Goal: Task Accomplishment & Management: Use online tool/utility

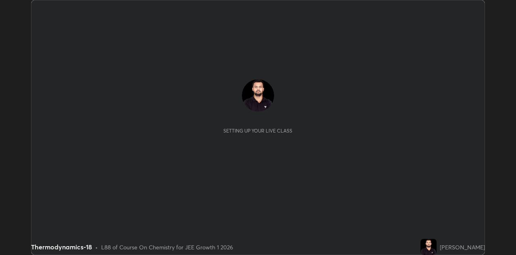
scroll to position [255, 516]
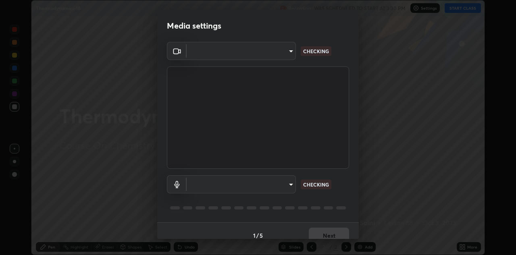
type input "6dd7f26dd43dc758996b1cf006e2949f7a02bee9d132d5f3f41e5eef0e7c266f"
click at [292, 187] on body "Erase all Thermodynamics-18 Recording WAS SCHEDULED TO START AT 3:30 PM Setting…" at bounding box center [258, 127] width 516 height 255
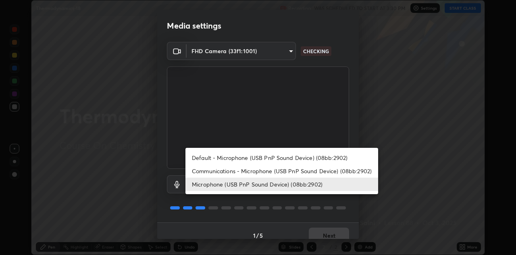
click at [296, 160] on li "Default - Microphone (USB PnP Sound Device) (08bb:2902)" at bounding box center [282, 157] width 193 height 13
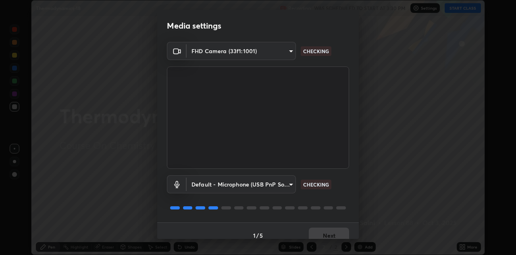
click at [287, 185] on body "Erase all Thermodynamics-18 Recording WAS SCHEDULED TO START AT 3:30 PM Setting…" at bounding box center [258, 127] width 516 height 255
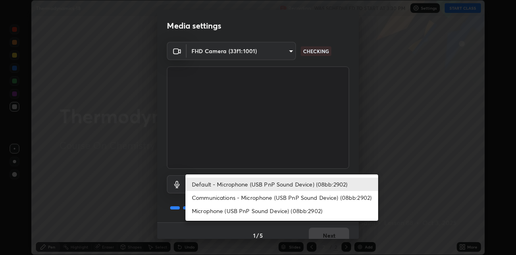
click at [287, 214] on li "Microphone (USB PnP Sound Device) (08bb:2902)" at bounding box center [282, 211] width 193 height 13
type input "a07e0359a085a1bc4cc679dbd60ce8037715fa18570e4c09fc2009039dcf4ab1"
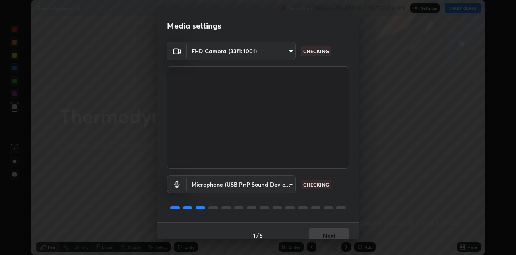
scroll to position [9, 0]
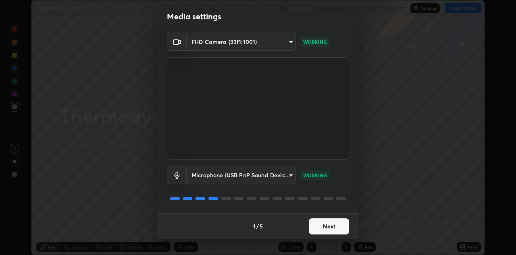
click at [287, 177] on body "Erase all Thermodynamics-18 Recording WAS SCHEDULED TO START AT 3:30 PM Setting…" at bounding box center [258, 127] width 516 height 255
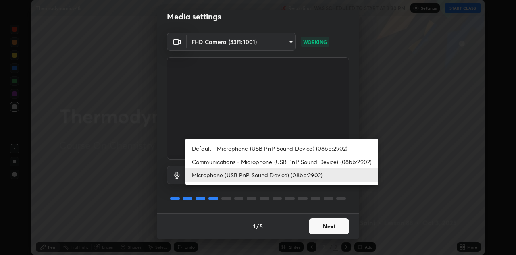
click at [289, 173] on li "Microphone (USB PnP Sound Device) (08bb:2902)" at bounding box center [282, 175] width 193 height 13
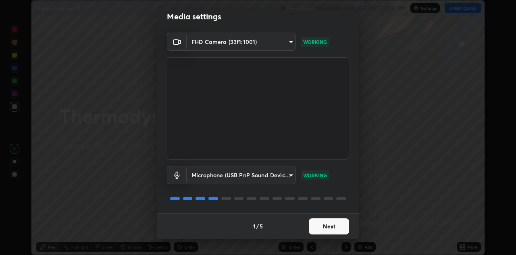
click at [328, 229] on button "Next" at bounding box center [329, 227] width 40 height 16
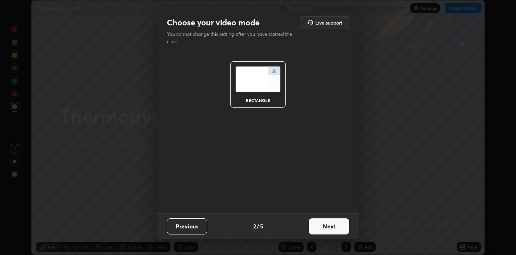
scroll to position [0, 0]
click at [330, 226] on button "Next" at bounding box center [329, 227] width 40 height 16
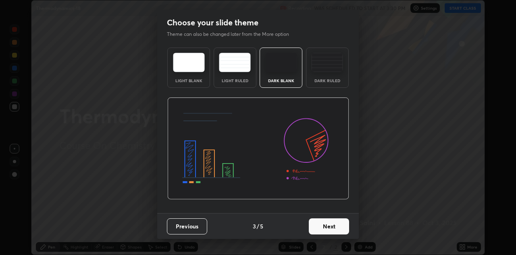
click at [337, 228] on button "Next" at bounding box center [329, 227] width 40 height 16
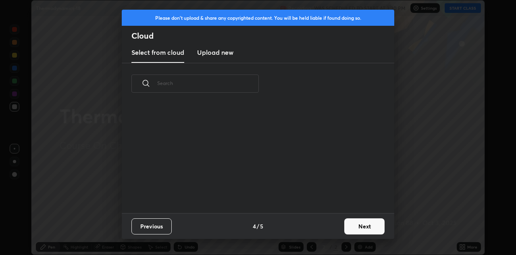
scroll to position [3, 4]
click at [347, 226] on button "Next" at bounding box center [365, 227] width 40 height 16
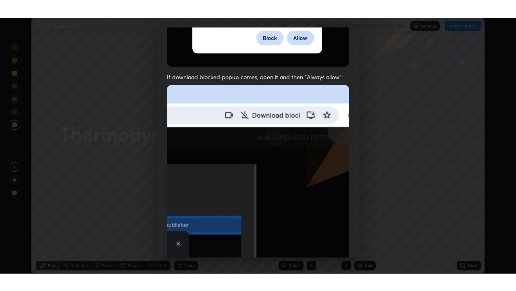
scroll to position [174, 0]
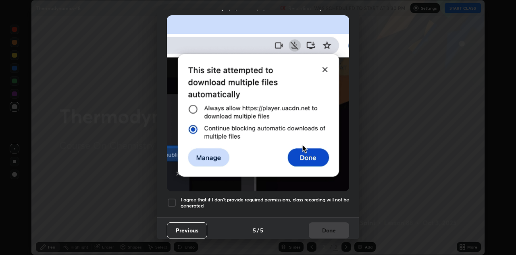
click at [294, 197] on h5 "I agree that if I don't provide required permissions, class recording will not …" at bounding box center [265, 203] width 169 height 13
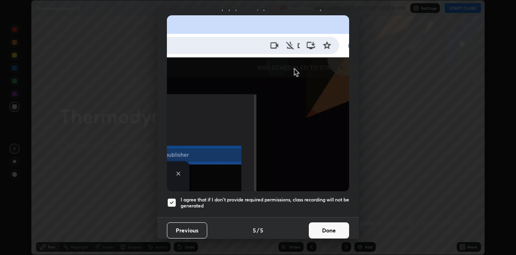
click at [330, 228] on button "Done" at bounding box center [329, 231] width 40 height 16
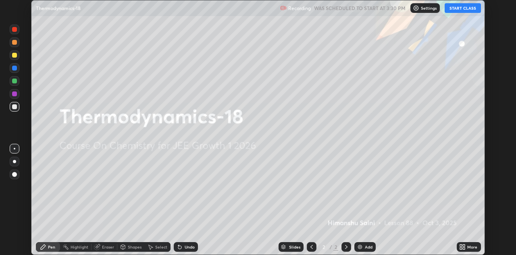
click at [462, 247] on icon at bounding box center [463, 247] width 6 height 6
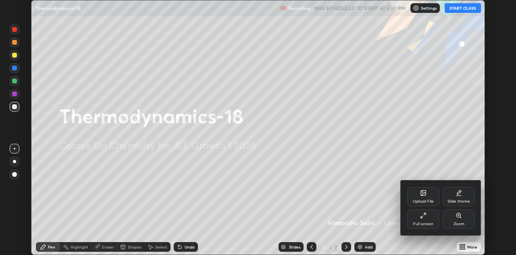
click at [428, 220] on div "Full screen" at bounding box center [424, 219] width 32 height 19
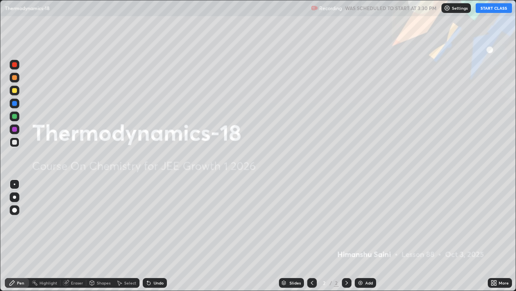
scroll to position [291, 516]
click at [494, 10] on button "START CLASS" at bounding box center [494, 8] width 36 height 10
click at [368, 255] on div "Add" at bounding box center [370, 282] width 8 height 4
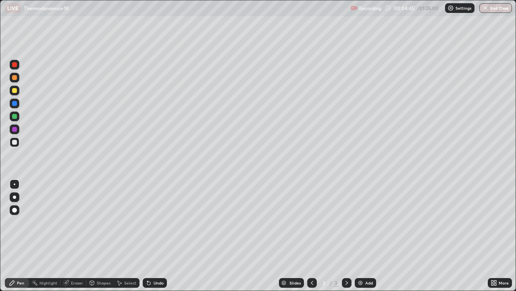
click at [16, 211] on div at bounding box center [15, 210] width 10 height 10
click at [13, 255] on icon at bounding box center [12, 282] width 5 height 5
click at [19, 255] on div "Pen" at bounding box center [20, 282] width 7 height 4
click at [18, 90] on div at bounding box center [15, 91] width 10 height 10
click at [312, 255] on icon at bounding box center [312, 282] width 6 height 6
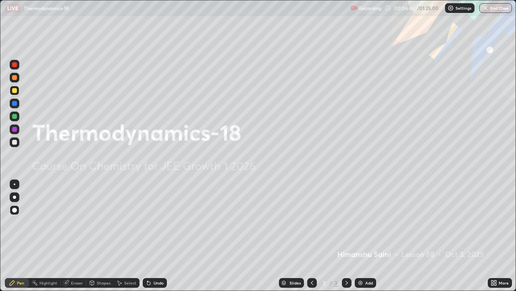
click at [346, 255] on icon at bounding box center [347, 282] width 6 height 6
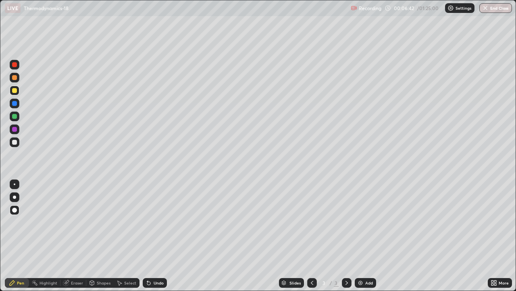
click at [16, 140] on div at bounding box center [14, 142] width 5 height 5
click at [20, 255] on div "Pen" at bounding box center [17, 283] width 24 height 10
click at [15, 91] on div at bounding box center [14, 90] width 5 height 5
click at [18, 255] on div "Pen" at bounding box center [20, 282] width 7 height 4
click at [311, 255] on icon at bounding box center [312, 282] width 6 height 6
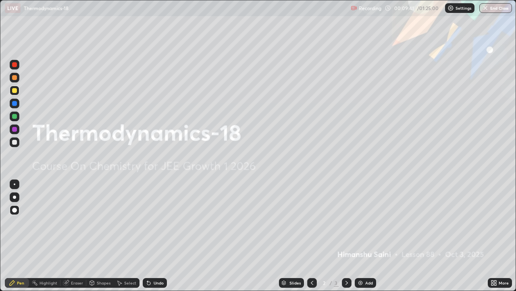
click at [346, 255] on icon at bounding box center [347, 282] width 6 height 6
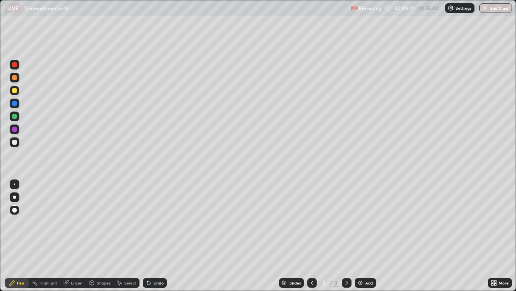
click at [362, 255] on div "Add" at bounding box center [365, 283] width 21 height 10
click at [312, 255] on icon at bounding box center [312, 282] width 2 height 4
click at [347, 255] on icon at bounding box center [347, 282] width 2 height 4
click at [15, 142] on div at bounding box center [14, 142] width 5 height 5
click at [156, 255] on div "Undo" at bounding box center [159, 282] width 10 height 4
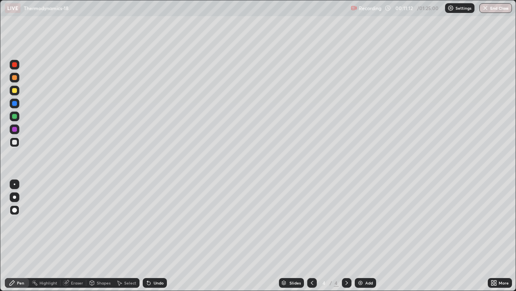
click at [13, 115] on div at bounding box center [14, 116] width 5 height 5
click at [154, 255] on div "Undo" at bounding box center [159, 282] width 10 height 4
click at [362, 255] on img at bounding box center [360, 282] width 6 height 6
click at [155, 255] on div "Undo" at bounding box center [155, 283] width 24 height 10
click at [154, 255] on div "Undo" at bounding box center [159, 282] width 10 height 4
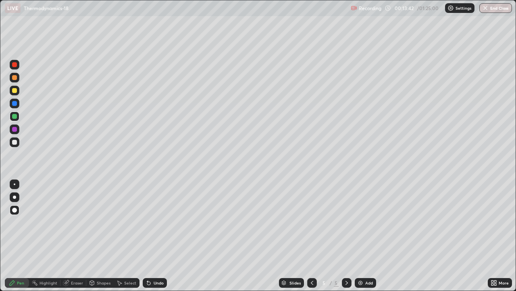
click at [154, 255] on div "Undo" at bounding box center [159, 282] width 10 height 4
click at [152, 255] on div "Undo" at bounding box center [155, 283] width 24 height 10
click at [155, 255] on div "Undo" at bounding box center [155, 283] width 24 height 10
click at [147, 255] on div "Undo" at bounding box center [155, 283] width 24 height 10
click at [365, 255] on div "Add" at bounding box center [365, 283] width 21 height 10
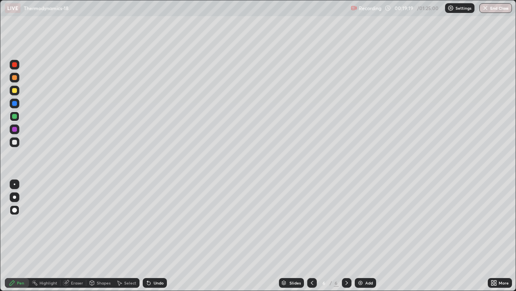
click at [13, 94] on div at bounding box center [15, 91] width 10 height 10
click at [368, 255] on div "Add" at bounding box center [370, 282] width 8 height 4
click at [153, 255] on div "Undo" at bounding box center [155, 283] width 24 height 10
click at [15, 144] on div at bounding box center [14, 142] width 5 height 5
click at [359, 255] on img at bounding box center [360, 282] width 6 height 6
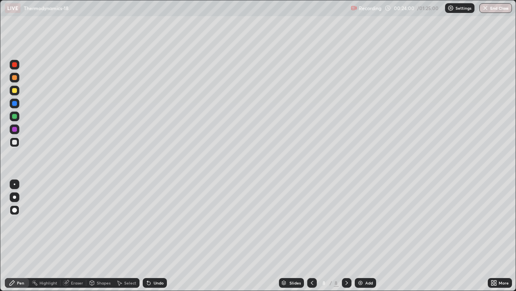
click at [153, 255] on div "Undo" at bounding box center [155, 283] width 24 height 10
click at [152, 255] on div "Undo" at bounding box center [155, 283] width 24 height 10
click at [151, 255] on div "Undo" at bounding box center [155, 283] width 24 height 10
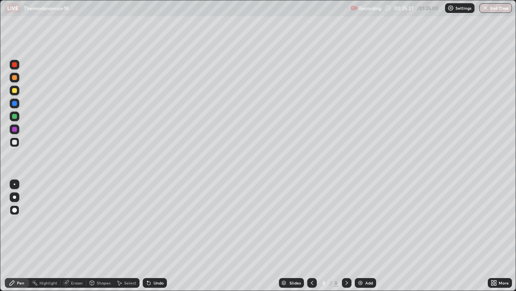
click at [158, 255] on div "Undo" at bounding box center [159, 282] width 10 height 4
click at [15, 129] on div at bounding box center [14, 129] width 5 height 5
click at [367, 255] on div "Add" at bounding box center [370, 282] width 8 height 4
click at [310, 255] on icon at bounding box center [312, 282] width 6 height 6
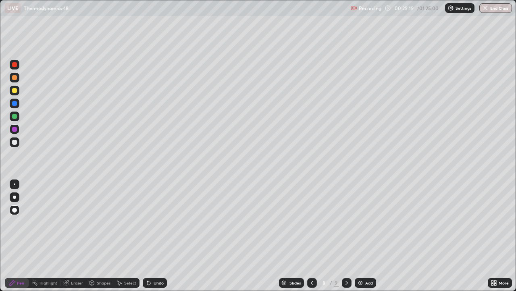
click at [346, 255] on icon at bounding box center [347, 282] width 6 height 6
click at [70, 255] on div "Eraser" at bounding box center [74, 283] width 26 height 10
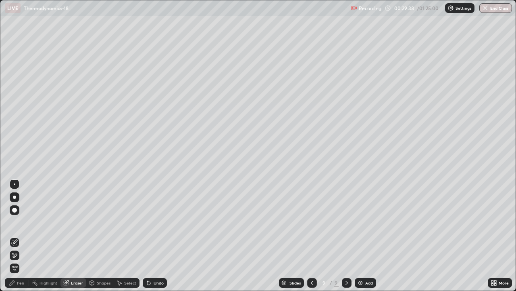
click at [21, 255] on div "Pen" at bounding box center [20, 282] width 7 height 4
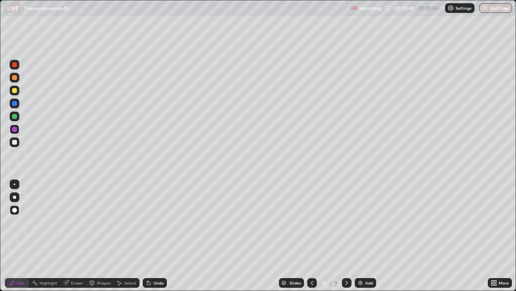
click at [13, 255] on div "Pen" at bounding box center [17, 283] width 24 height 10
click at [11, 255] on div "Pen" at bounding box center [17, 283] width 24 height 10
click at [14, 117] on div at bounding box center [14, 116] width 5 height 5
click at [20, 255] on div "Pen" at bounding box center [17, 283] width 24 height 10
click at [10, 144] on div at bounding box center [15, 142] width 10 height 10
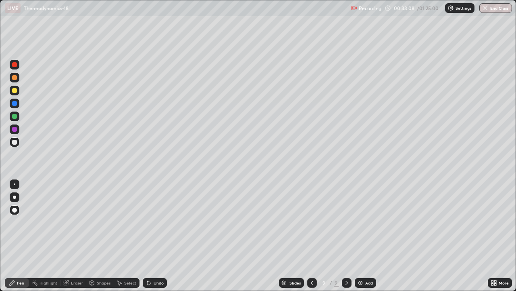
click at [368, 255] on div "Add" at bounding box center [370, 282] width 8 height 4
click at [15, 92] on div at bounding box center [14, 90] width 5 height 5
click at [312, 255] on icon at bounding box center [312, 282] width 6 height 6
click at [347, 255] on div at bounding box center [347, 282] width 10 height 16
click at [161, 255] on div "Undo" at bounding box center [155, 283] width 24 height 10
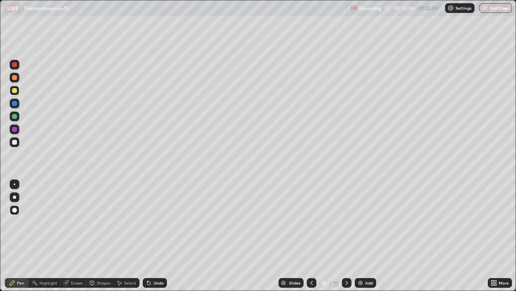
click at [157, 255] on div "Undo" at bounding box center [159, 282] width 10 height 4
click at [158, 255] on div "Undo" at bounding box center [159, 282] width 10 height 4
click at [15, 117] on div at bounding box center [14, 116] width 5 height 5
click at [11, 77] on div at bounding box center [15, 78] width 10 height 10
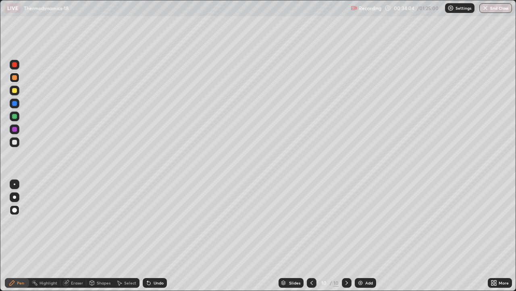
click at [14, 65] on div at bounding box center [14, 64] width 5 height 5
click at [15, 141] on div at bounding box center [14, 142] width 5 height 5
click at [15, 88] on div at bounding box center [14, 90] width 5 height 5
click at [156, 255] on div "Undo" at bounding box center [155, 283] width 24 height 10
click at [155, 255] on div "Undo" at bounding box center [155, 283] width 24 height 10
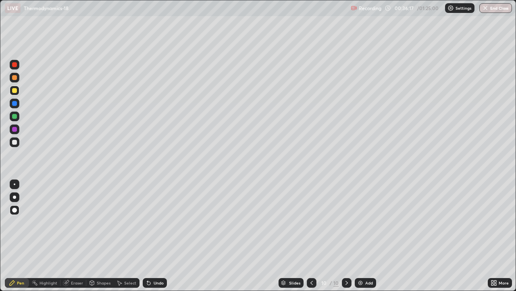
click at [152, 255] on div "Undo" at bounding box center [155, 283] width 24 height 10
click at [368, 255] on div "Add" at bounding box center [370, 282] width 8 height 4
click at [15, 103] on div at bounding box center [14, 103] width 5 height 5
click at [11, 143] on div at bounding box center [15, 142] width 10 height 10
click at [14, 88] on div at bounding box center [14, 90] width 5 height 5
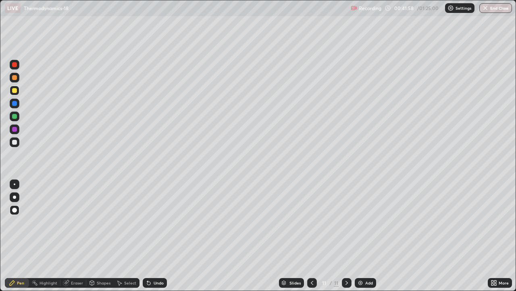
click at [366, 255] on div "Add" at bounding box center [370, 282] width 8 height 4
click at [15, 140] on div at bounding box center [14, 142] width 5 height 5
click at [159, 255] on div "Undo" at bounding box center [159, 282] width 10 height 4
click at [158, 255] on div "Undo" at bounding box center [155, 283] width 24 height 10
click at [15, 91] on div at bounding box center [14, 90] width 5 height 5
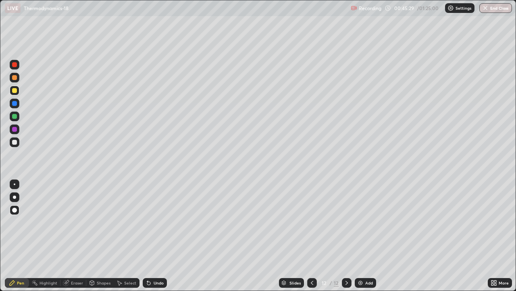
click at [14, 142] on div at bounding box center [14, 142] width 5 height 5
click at [15, 119] on div at bounding box center [15, 116] width 10 height 10
click at [311, 255] on icon at bounding box center [312, 282] width 6 height 6
click at [345, 255] on div at bounding box center [347, 283] width 10 height 10
click at [367, 255] on div "Add" at bounding box center [370, 282] width 8 height 4
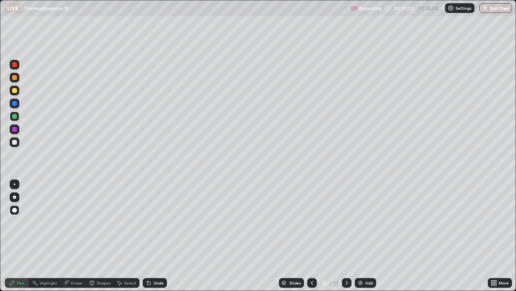
click at [11, 91] on div at bounding box center [15, 91] width 10 height 10
click at [75, 255] on div "Eraser" at bounding box center [77, 282] width 12 height 4
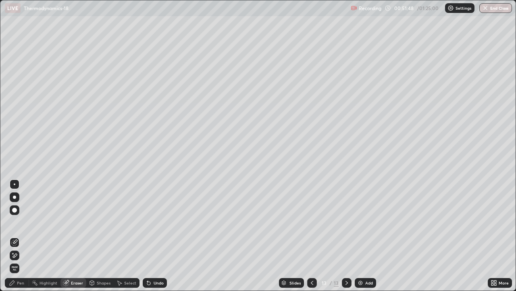
click at [20, 255] on div "Pen" at bounding box center [17, 283] width 24 height 10
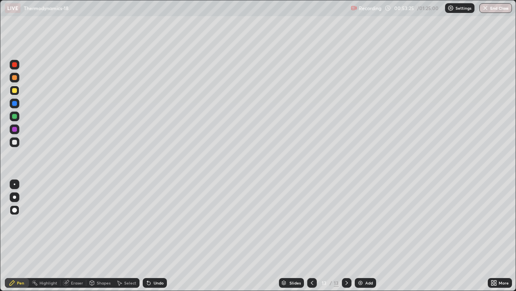
click at [150, 255] on div "Undo" at bounding box center [155, 283] width 24 height 10
click at [359, 255] on img at bounding box center [360, 282] width 6 height 6
click at [366, 255] on div "Add" at bounding box center [370, 282] width 8 height 4
click at [13, 77] on div at bounding box center [14, 77] width 5 height 5
click at [15, 102] on div at bounding box center [14, 103] width 5 height 5
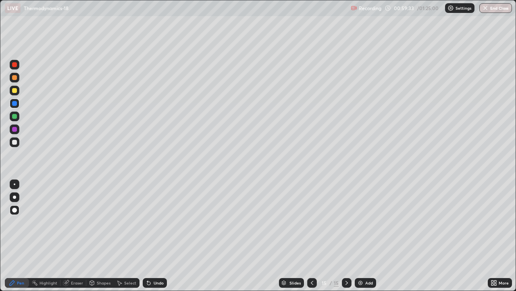
click at [366, 255] on div "Add" at bounding box center [370, 282] width 8 height 4
click at [15, 144] on div at bounding box center [14, 142] width 5 height 5
click at [15, 102] on div at bounding box center [14, 103] width 5 height 5
click at [15, 143] on div at bounding box center [14, 142] width 5 height 5
click at [367, 255] on div "Add" at bounding box center [365, 283] width 21 height 10
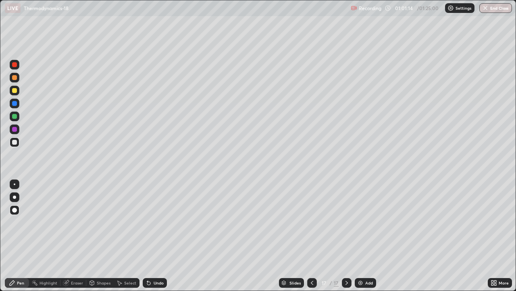
click at [15, 90] on div at bounding box center [14, 90] width 5 height 5
click at [160, 255] on div "Undo" at bounding box center [159, 282] width 10 height 4
click at [154, 255] on div "Undo" at bounding box center [159, 282] width 10 height 4
click at [155, 255] on div "Undo" at bounding box center [159, 282] width 10 height 4
click at [16, 142] on div at bounding box center [14, 142] width 5 height 5
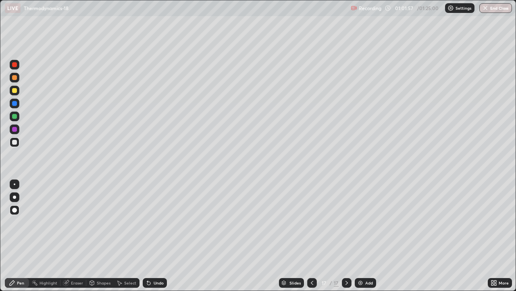
click at [15, 129] on div at bounding box center [14, 129] width 5 height 5
click at [154, 255] on div "Undo" at bounding box center [155, 283] width 24 height 10
click at [148, 255] on icon at bounding box center [148, 282] width 3 height 3
click at [153, 255] on div "Undo" at bounding box center [155, 283] width 24 height 10
click at [154, 255] on div "Undo" at bounding box center [159, 282] width 10 height 4
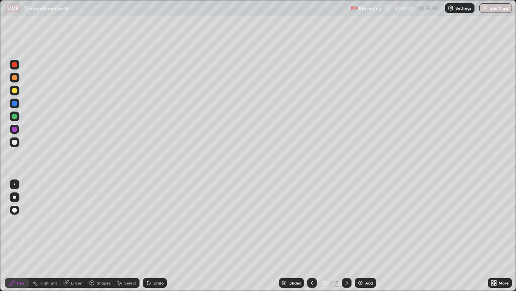
click at [156, 255] on div "Undo" at bounding box center [155, 283] width 24 height 10
click at [159, 255] on div "Undo" at bounding box center [155, 283] width 24 height 10
click at [155, 255] on div "Undo" at bounding box center [155, 283] width 24 height 10
click at [153, 255] on div "Undo" at bounding box center [155, 283] width 24 height 10
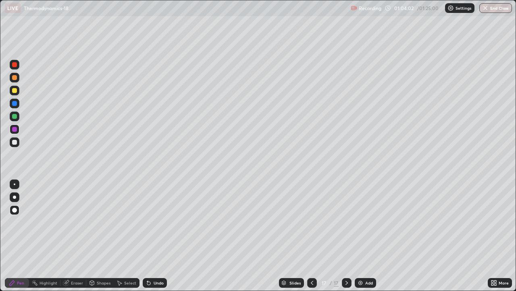
click at [153, 255] on div "Undo" at bounding box center [155, 283] width 24 height 10
click at [154, 255] on div "Undo" at bounding box center [155, 283] width 24 height 10
click at [153, 255] on div "Undo" at bounding box center [155, 283] width 24 height 10
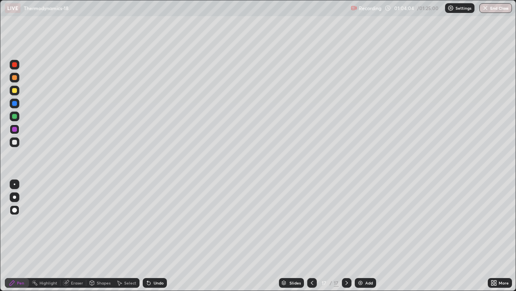
click at [153, 255] on div "Undo" at bounding box center [155, 283] width 24 height 10
click at [154, 255] on div "Undo" at bounding box center [155, 283] width 24 height 10
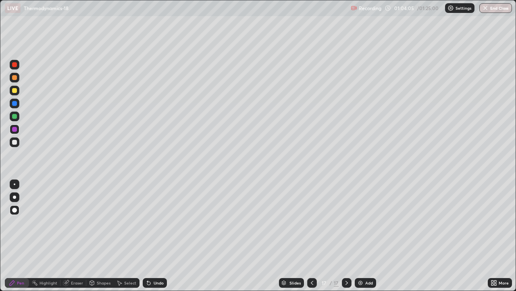
click at [155, 255] on div "Undo" at bounding box center [155, 283] width 24 height 10
click at [311, 255] on icon at bounding box center [312, 282] width 6 height 6
click at [312, 255] on icon at bounding box center [312, 282] width 6 height 6
click at [346, 255] on icon at bounding box center [347, 282] width 6 height 6
click at [346, 255] on icon at bounding box center [347, 282] width 2 height 4
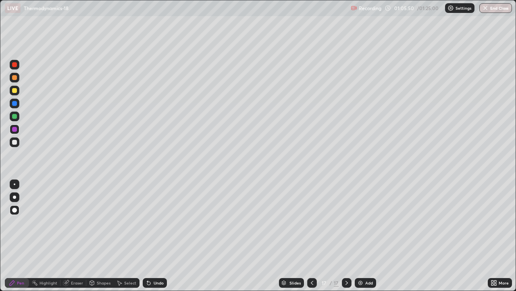
click at [363, 255] on div "Add" at bounding box center [365, 283] width 21 height 10
click at [159, 255] on div "Undo" at bounding box center [155, 283] width 24 height 10
click at [157, 255] on div "Undo" at bounding box center [155, 283] width 24 height 10
click at [156, 255] on div "Undo" at bounding box center [159, 282] width 10 height 4
click at [160, 255] on div "Undo" at bounding box center [159, 282] width 10 height 4
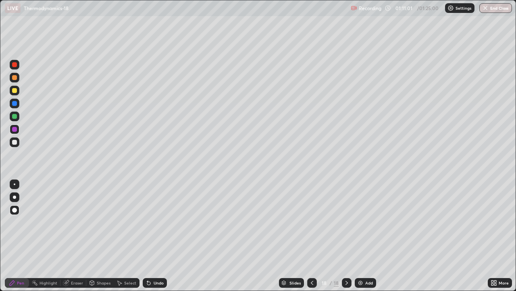
click at [366, 255] on div "Add" at bounding box center [370, 282] width 8 height 4
click at [148, 255] on icon at bounding box center [148, 282] width 3 height 3
click at [309, 255] on div at bounding box center [312, 283] width 10 height 10
click at [347, 255] on icon at bounding box center [347, 282] width 6 height 6
click at [15, 142] on div at bounding box center [14, 142] width 5 height 5
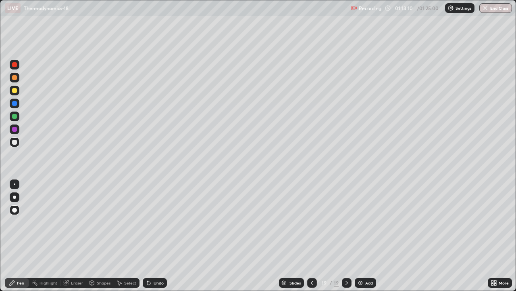
click at [311, 255] on icon at bounding box center [312, 282] width 6 height 6
click at [154, 255] on div "Undo" at bounding box center [155, 283] width 24 height 10
click at [156, 255] on div "Undo" at bounding box center [159, 282] width 10 height 4
click at [346, 255] on icon at bounding box center [347, 282] width 2 height 4
click at [311, 255] on icon at bounding box center [312, 282] width 6 height 6
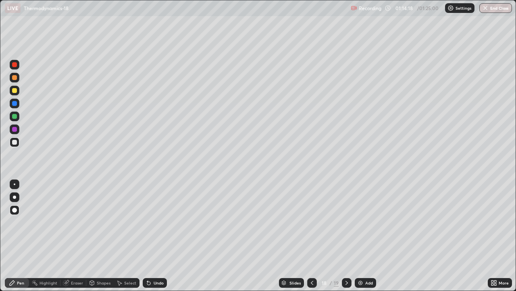
click at [350, 255] on div at bounding box center [347, 283] width 10 height 10
click at [313, 255] on icon at bounding box center [312, 282] width 6 height 6
click at [349, 255] on div at bounding box center [347, 283] width 10 height 10
click at [367, 255] on div "Add" at bounding box center [365, 283] width 21 height 10
click at [151, 255] on div "Undo" at bounding box center [155, 283] width 24 height 10
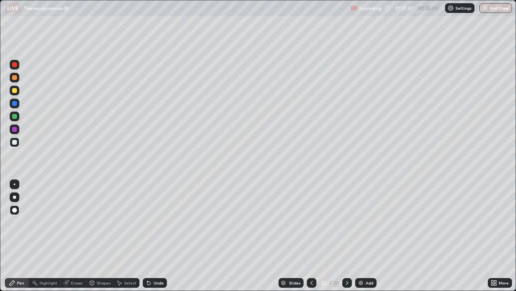
click at [16, 127] on div at bounding box center [14, 129] width 5 height 5
click at [362, 255] on img at bounding box center [361, 282] width 6 height 6
click at [17, 255] on div "Pen" at bounding box center [20, 282] width 7 height 4
click at [14, 210] on div at bounding box center [14, 209] width 5 height 5
click at [13, 89] on div at bounding box center [14, 90] width 5 height 5
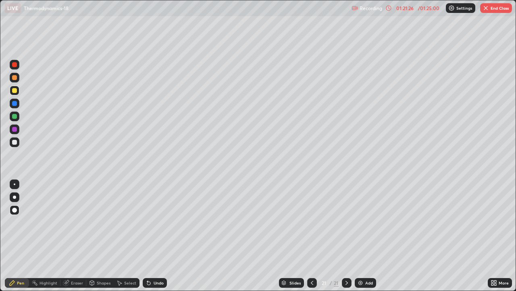
click at [155, 255] on div "Undo" at bounding box center [155, 283] width 24 height 10
click at [156, 255] on div "Undo" at bounding box center [155, 283] width 24 height 10
click at [16, 143] on div at bounding box center [14, 142] width 5 height 5
click at [157, 255] on div "Undo" at bounding box center [159, 282] width 10 height 4
click at [158, 255] on div "Undo" at bounding box center [159, 282] width 10 height 4
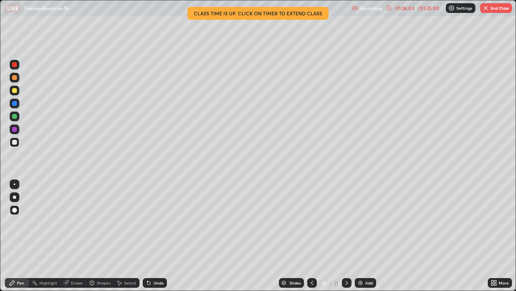
click at [491, 6] on button "End Class" at bounding box center [497, 8] width 32 height 10
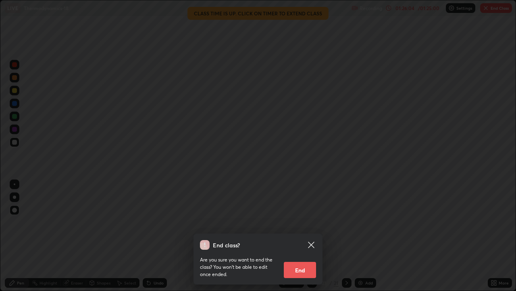
click at [305, 255] on button "End" at bounding box center [300, 269] width 32 height 16
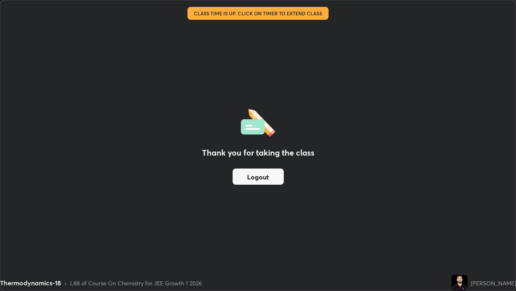
click at [268, 176] on button "Logout" at bounding box center [258, 176] width 51 height 16
